Goal: Transaction & Acquisition: Purchase product/service

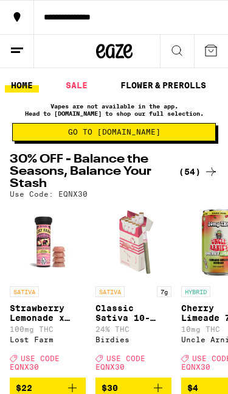
click at [110, 131] on span "Go to [DOMAIN_NAME]" at bounding box center [114, 132] width 93 height 7
